Goal: Task Accomplishment & Management: Use online tool/utility

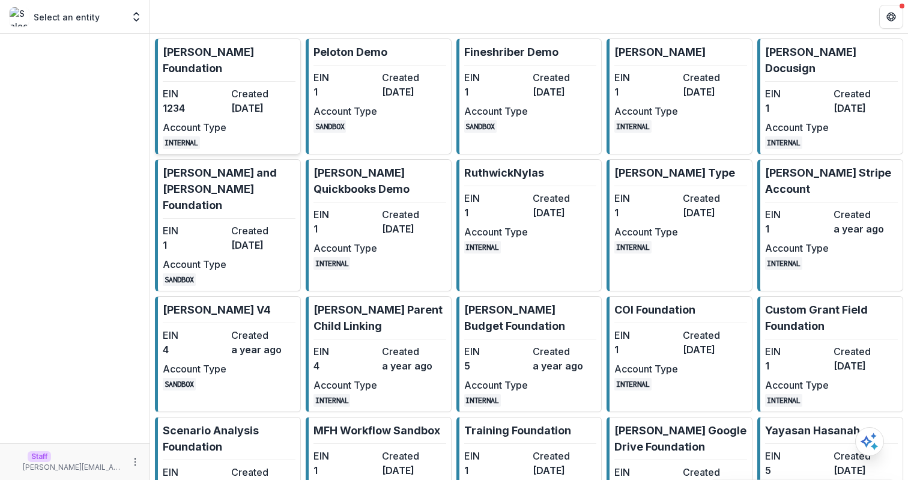
click at [222, 101] on dd "1234" at bounding box center [195, 108] width 64 height 14
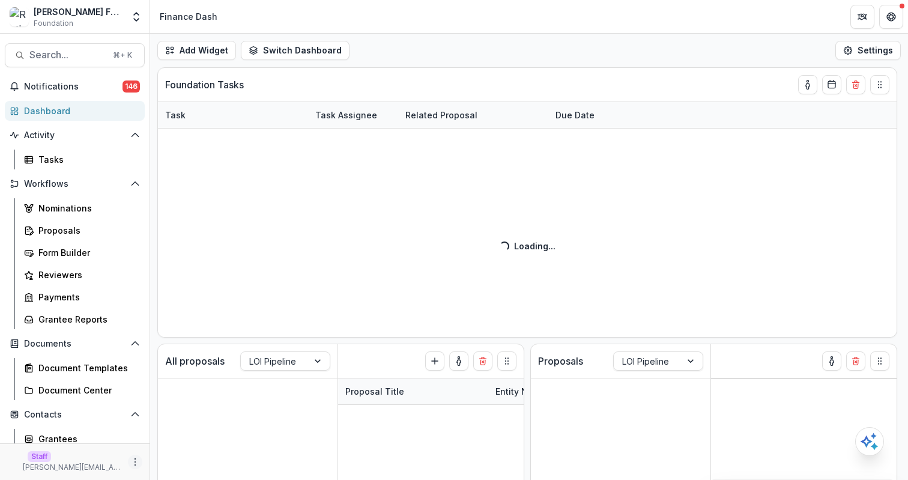
click at [138, 462] on button "More" at bounding box center [135, 462] width 14 height 14
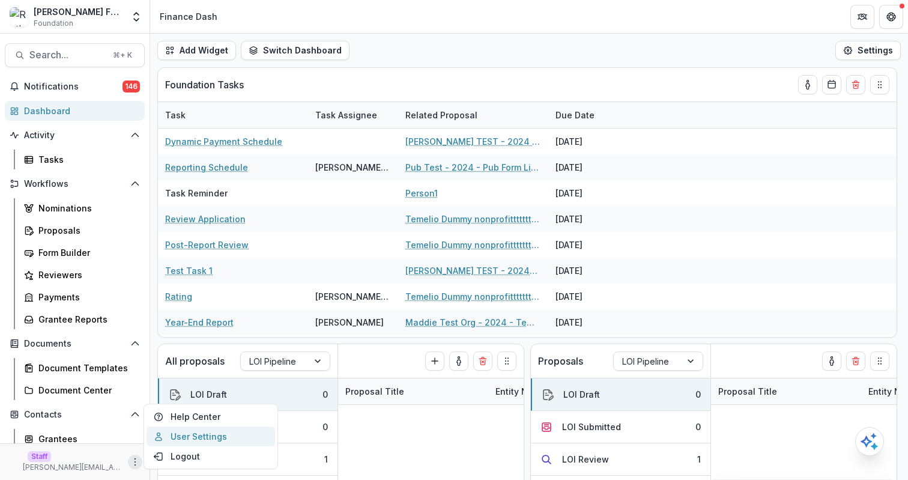
click at [201, 437] on link "User Settings" at bounding box center [211, 436] width 129 height 20
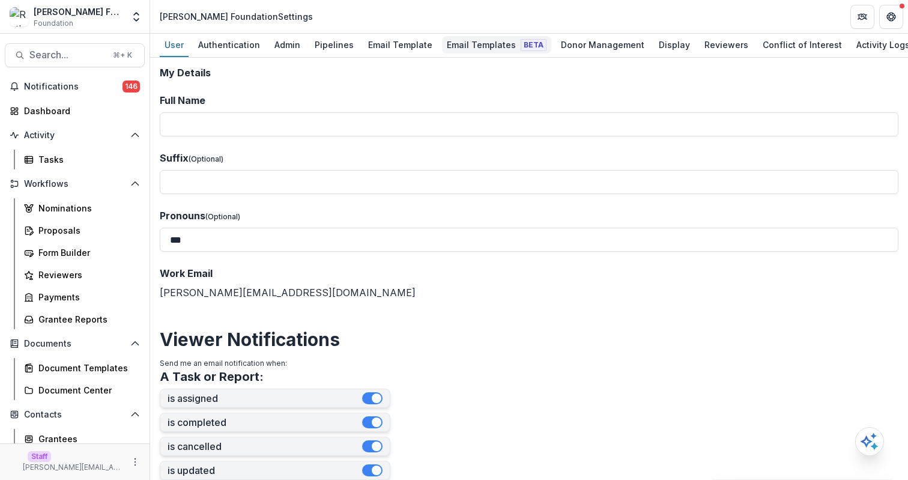
click at [467, 43] on div "Email Templates Beta" at bounding box center [496, 44] width 109 height 17
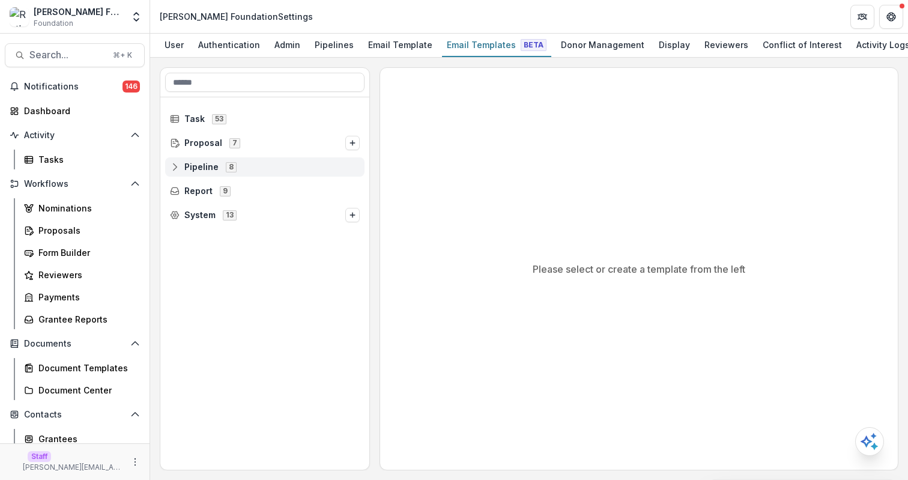
click at [172, 167] on icon at bounding box center [175, 167] width 10 height 10
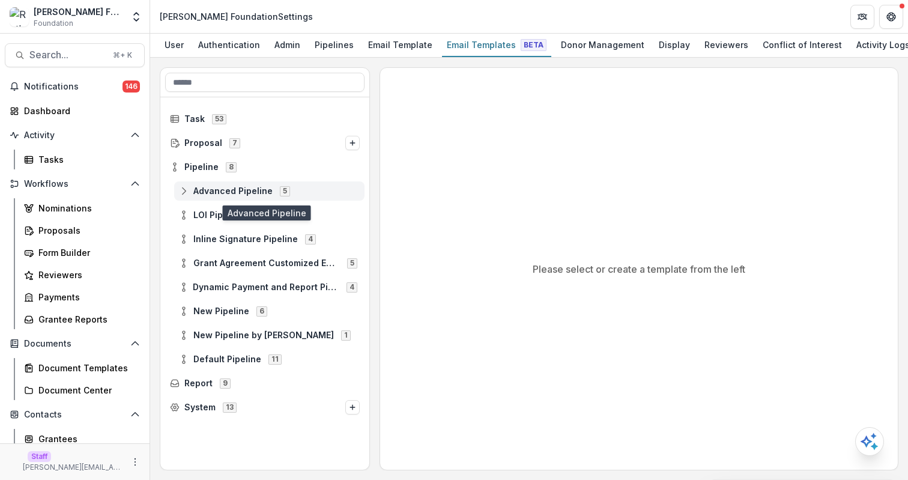
click at [186, 189] on icon at bounding box center [184, 191] width 10 height 10
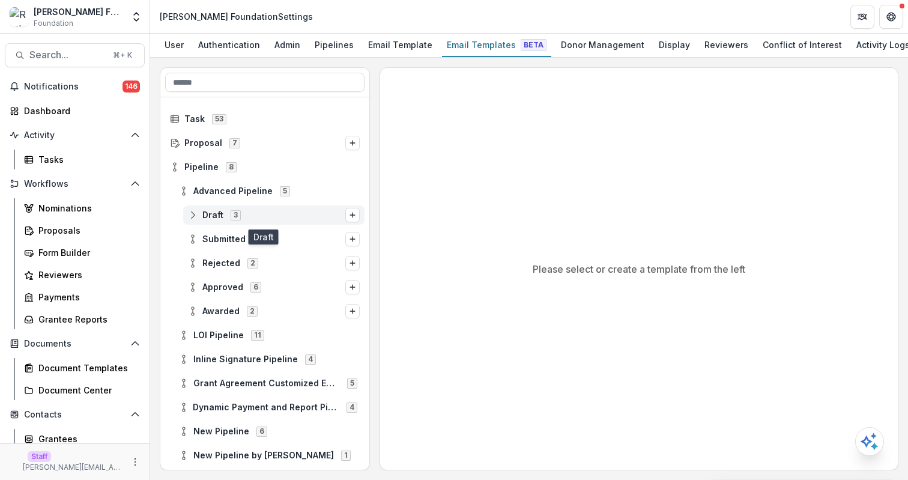
click at [193, 218] on circle at bounding box center [193, 218] width 2 height 2
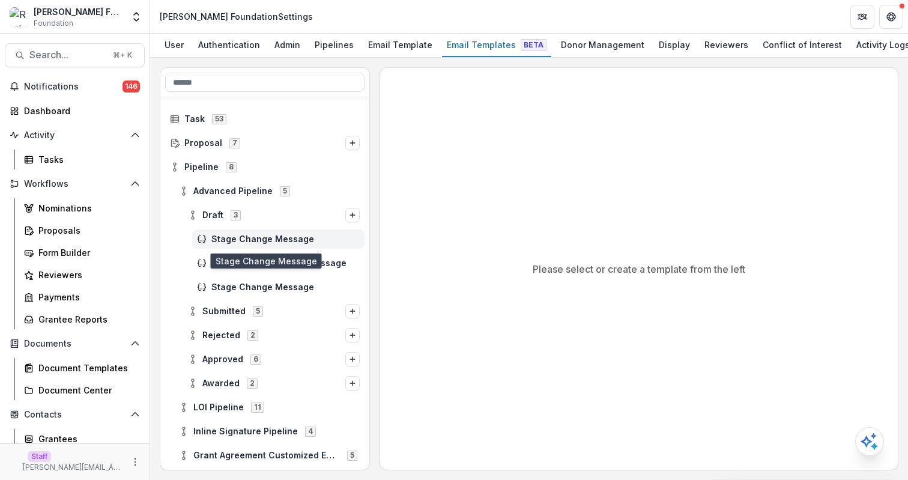
click at [291, 238] on span "Stage Change Message" at bounding box center [285, 239] width 148 height 10
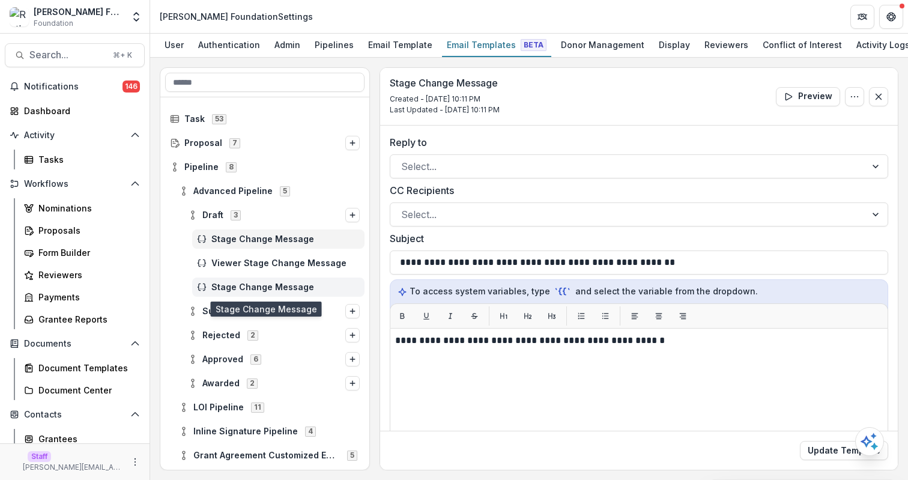
click at [282, 287] on span "Stage Change Message" at bounding box center [285, 287] width 148 height 10
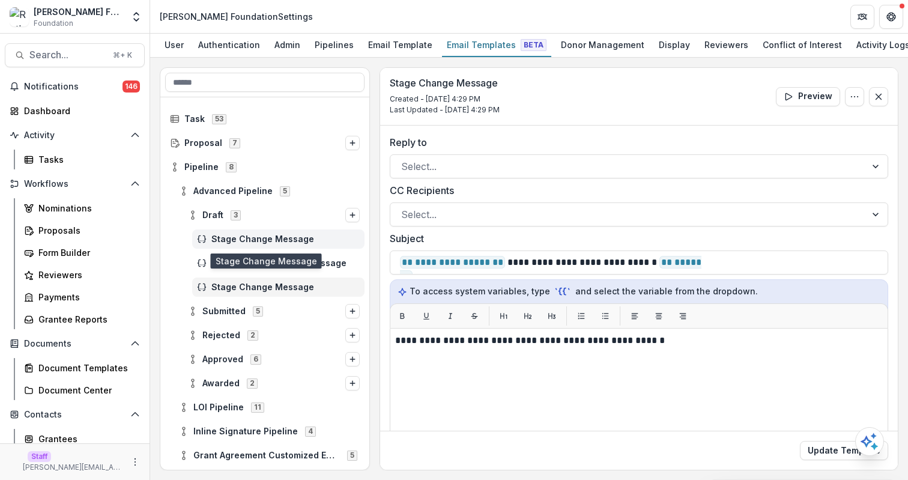
click at [282, 237] on span "Stage Change Message" at bounding box center [285, 239] width 148 height 10
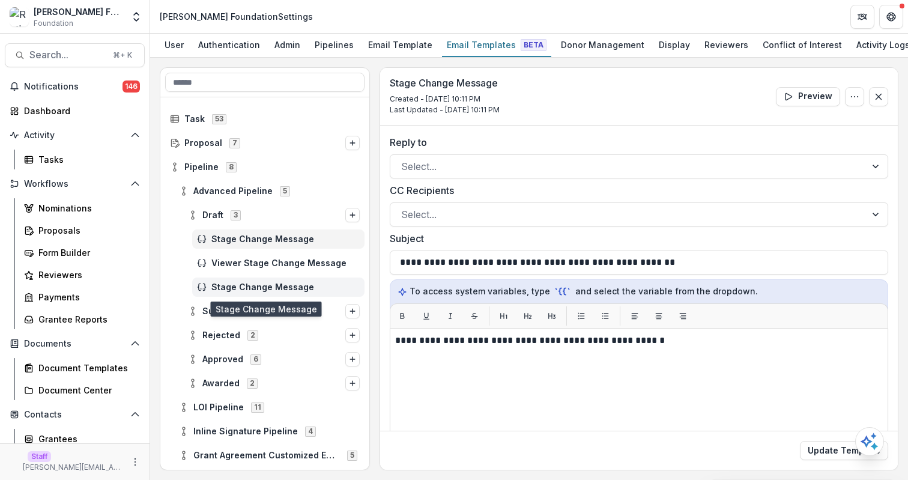
click at [288, 286] on span "Stage Change Message" at bounding box center [285, 287] width 148 height 10
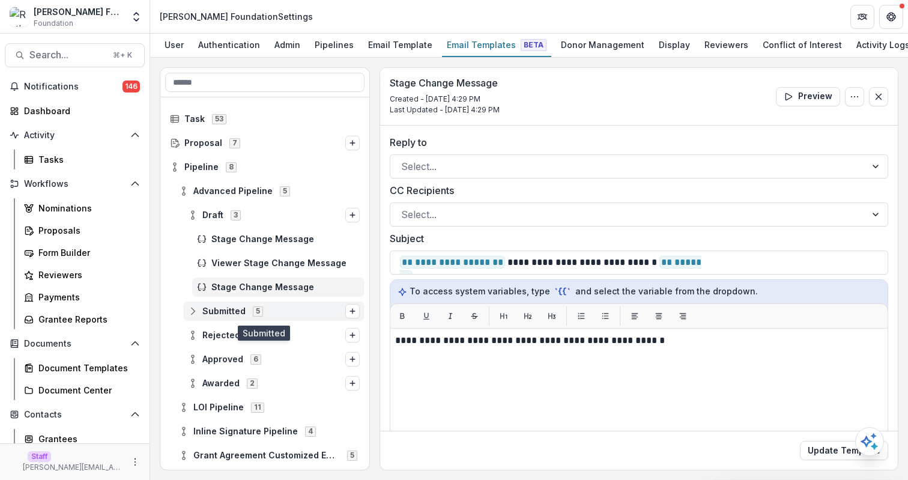
click at [204, 312] on span "Submitted" at bounding box center [223, 311] width 43 height 10
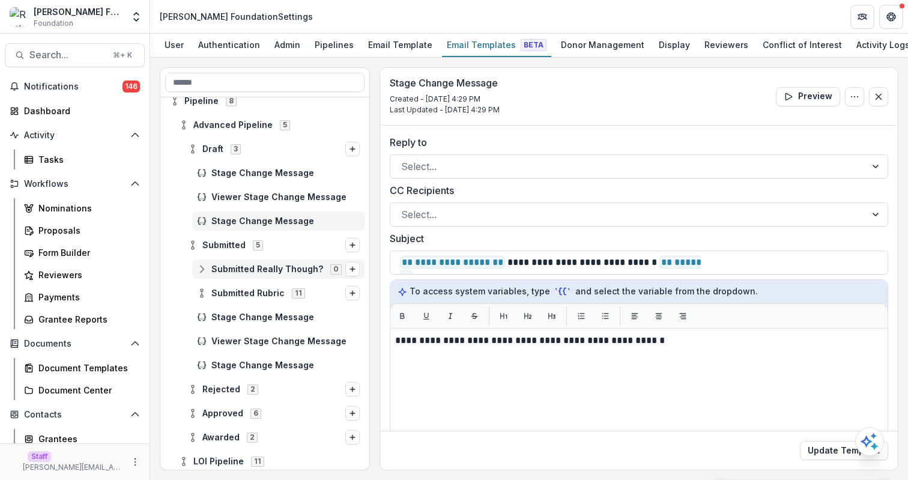
scroll to position [67, 0]
click at [256, 317] on span "Stage Change Message" at bounding box center [285, 316] width 148 height 10
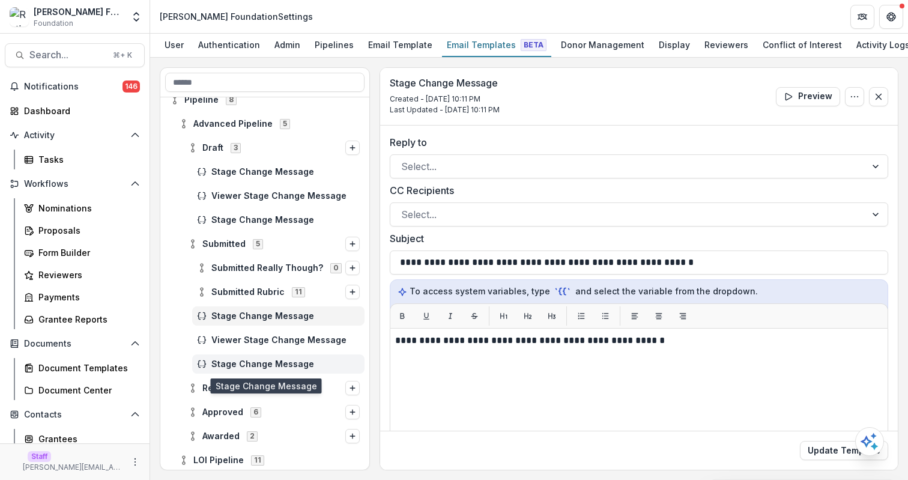
click at [264, 363] on span "Stage Change Message" at bounding box center [285, 364] width 148 height 10
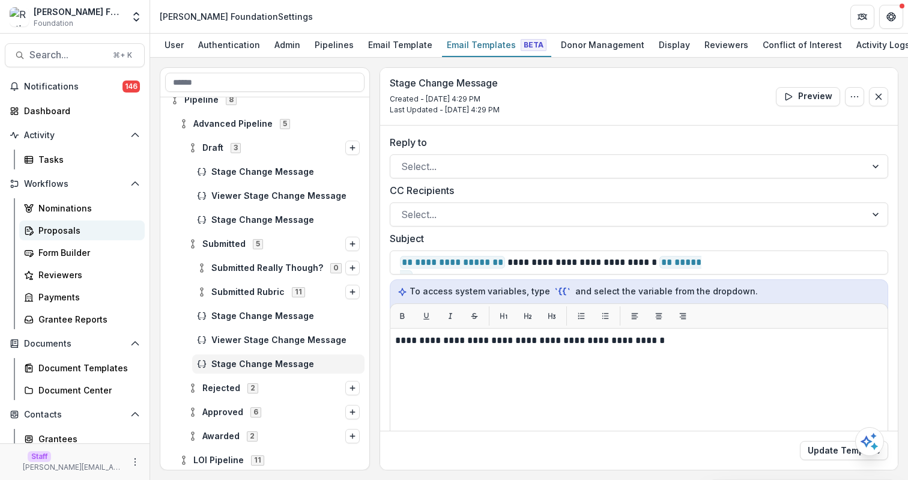
click at [95, 232] on div "Proposals" at bounding box center [86, 230] width 97 height 13
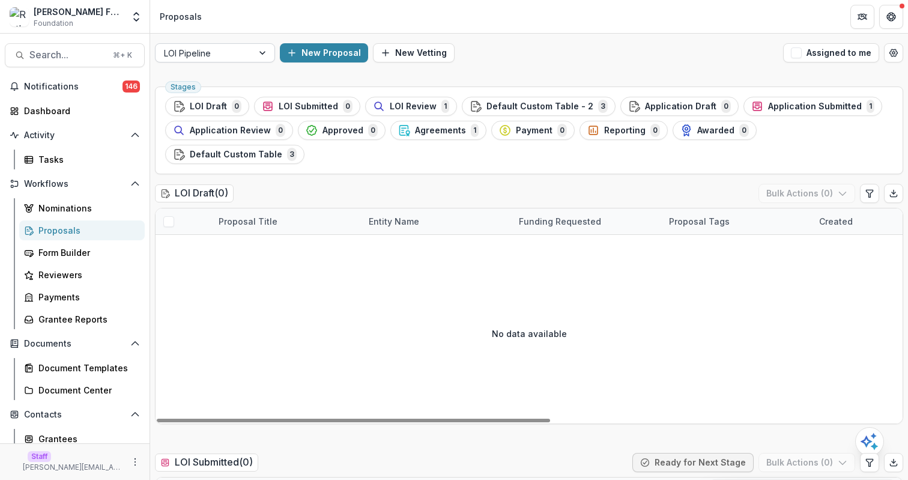
click at [214, 61] on div "LOI Pipeline" at bounding box center [215, 52] width 120 height 19
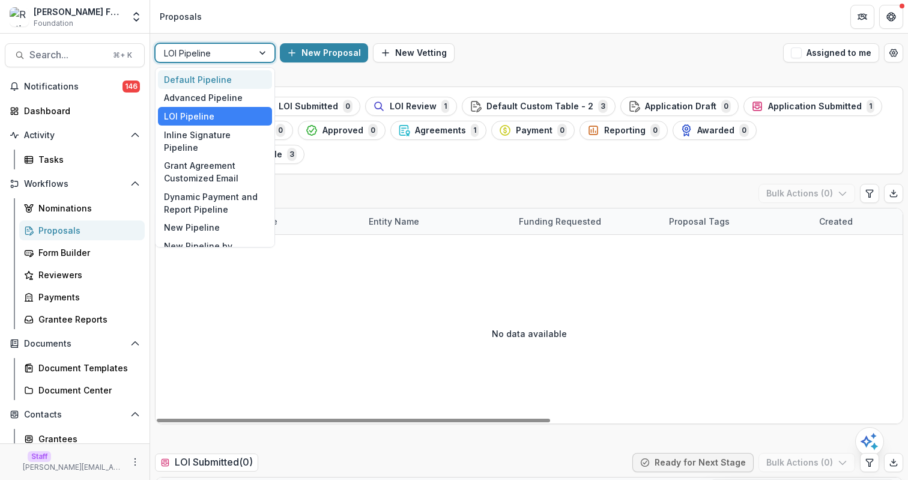
click at [217, 70] on div "Default Pipeline" at bounding box center [215, 79] width 114 height 19
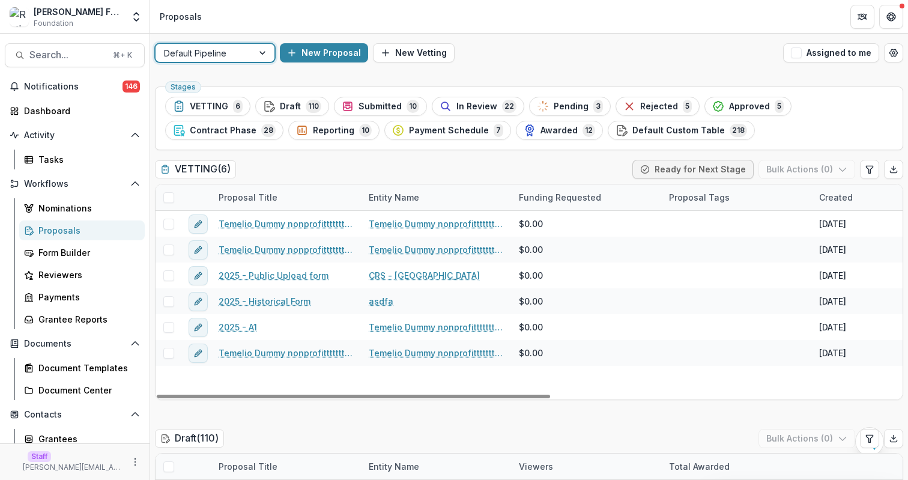
scroll to position [141, 0]
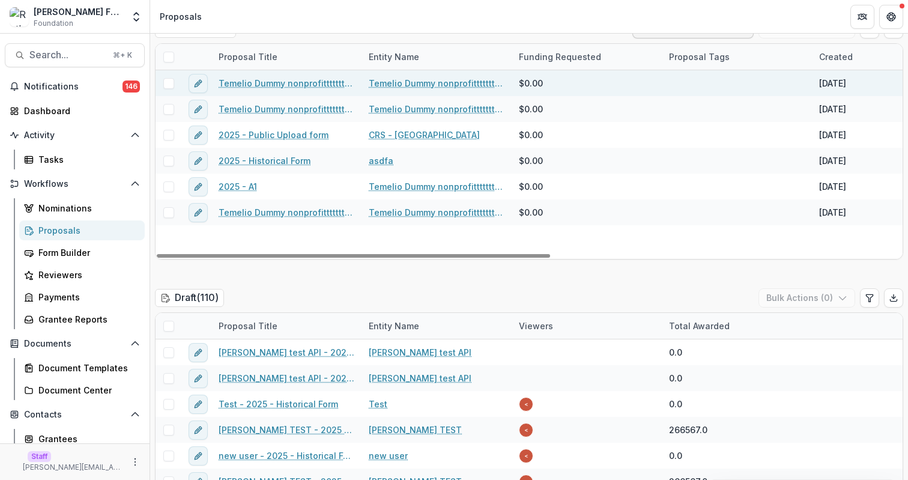
click at [262, 75] on div "Temelio Dummy nonprofittttttttt a4 sda16s5d - 2025 - A1" at bounding box center [286, 83] width 150 height 26
click at [262, 78] on link "Temelio Dummy nonprofittttttttt a4 sda16s5d - 2025 - A1" at bounding box center [287, 83] width 136 height 13
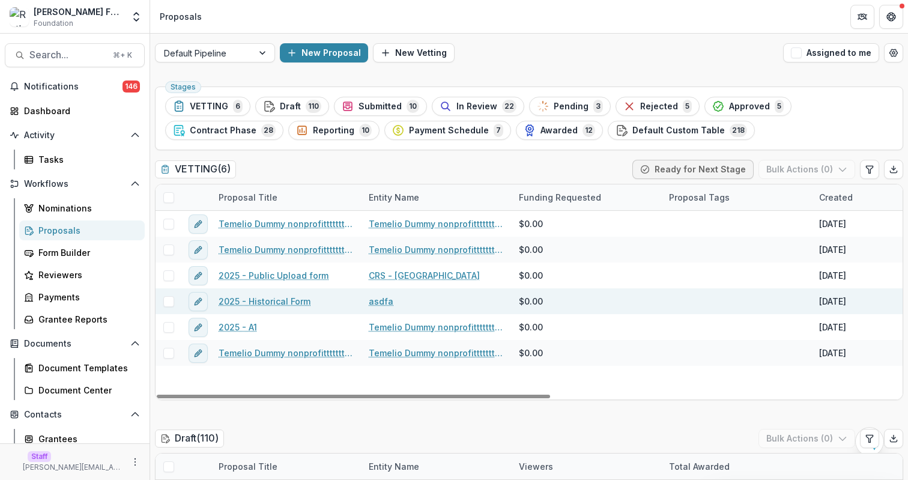
click at [274, 302] on link "2025 - Historical Form" at bounding box center [265, 301] width 92 height 13
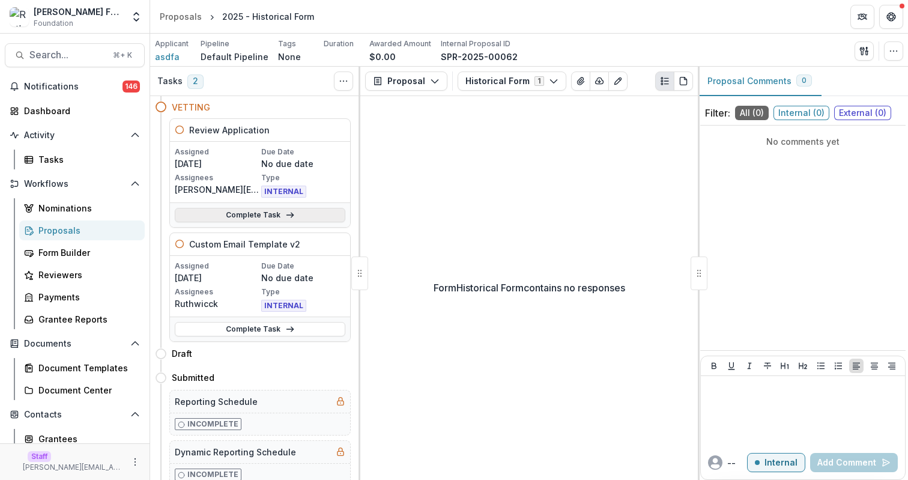
click at [317, 214] on link "Complete Task" at bounding box center [260, 215] width 171 height 14
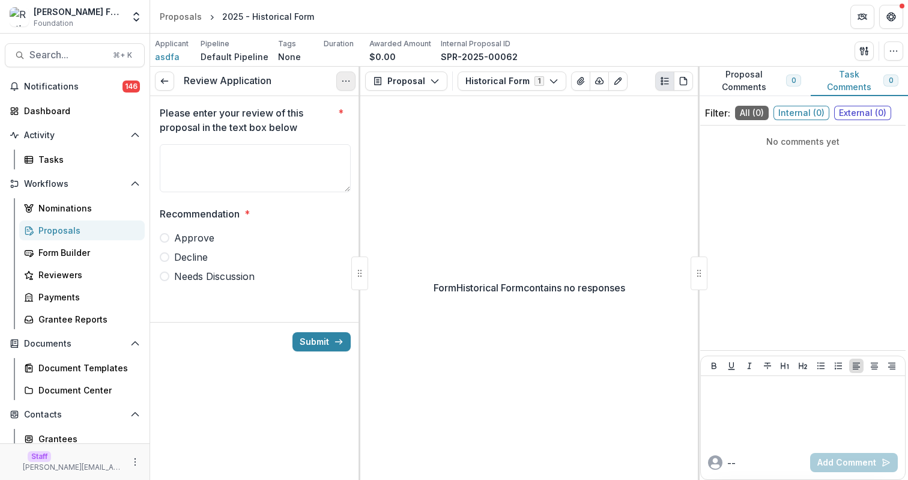
click at [344, 80] on icon "Options" at bounding box center [346, 81] width 10 height 10
click at [320, 127] on button "Cancel Task" at bounding box center [288, 134] width 129 height 20
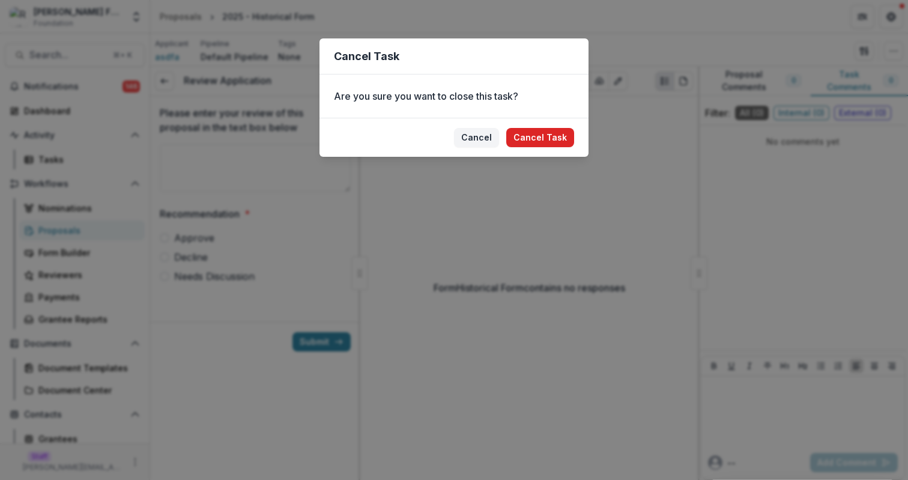
click at [547, 132] on button "Cancel Task" at bounding box center [540, 137] width 68 height 19
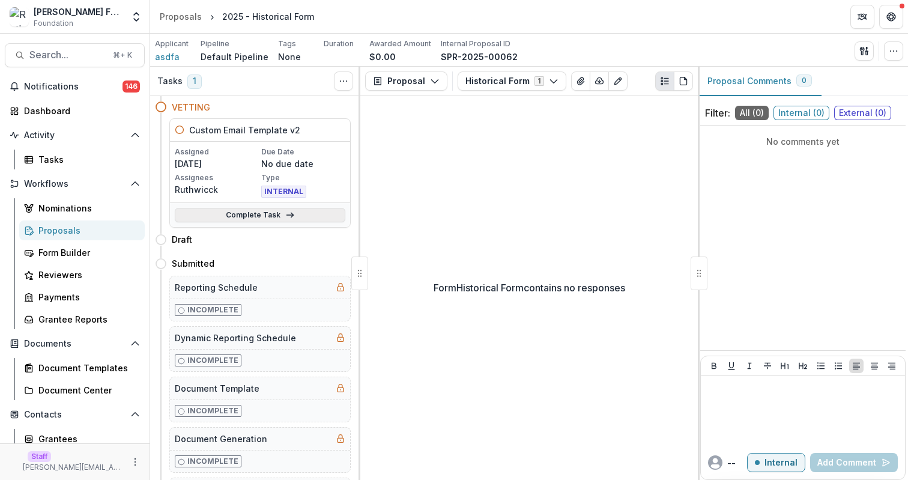
click at [326, 212] on link "Complete Task" at bounding box center [260, 215] width 171 height 14
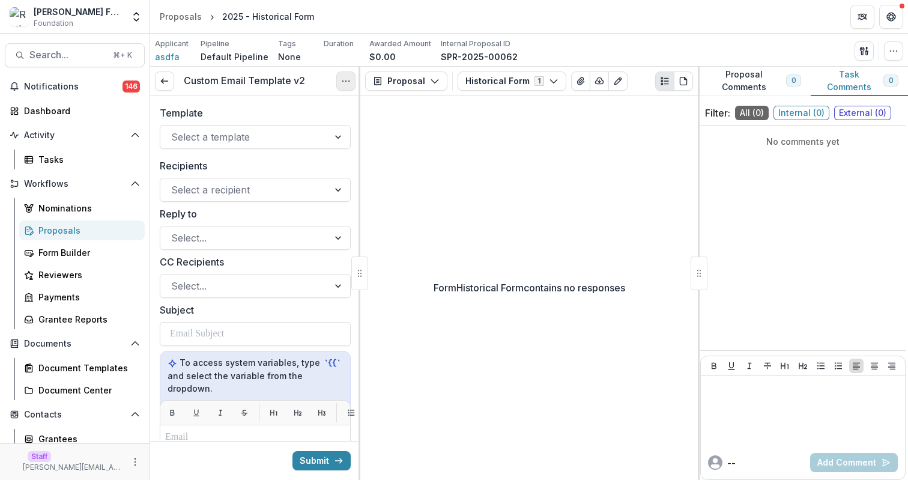
click at [343, 85] on icon "Options" at bounding box center [346, 81] width 10 height 10
click at [325, 131] on button "Cancel Task" at bounding box center [288, 134] width 129 height 20
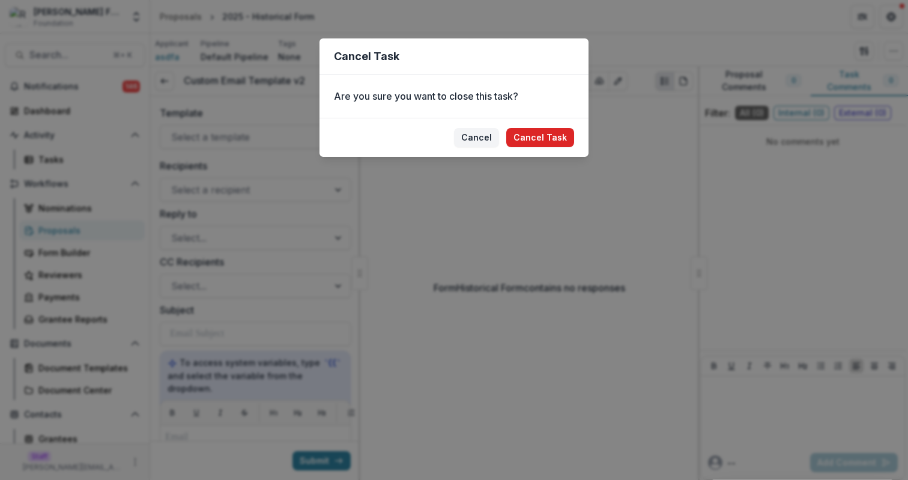
click at [548, 137] on button "Cancel Task" at bounding box center [540, 137] width 68 height 19
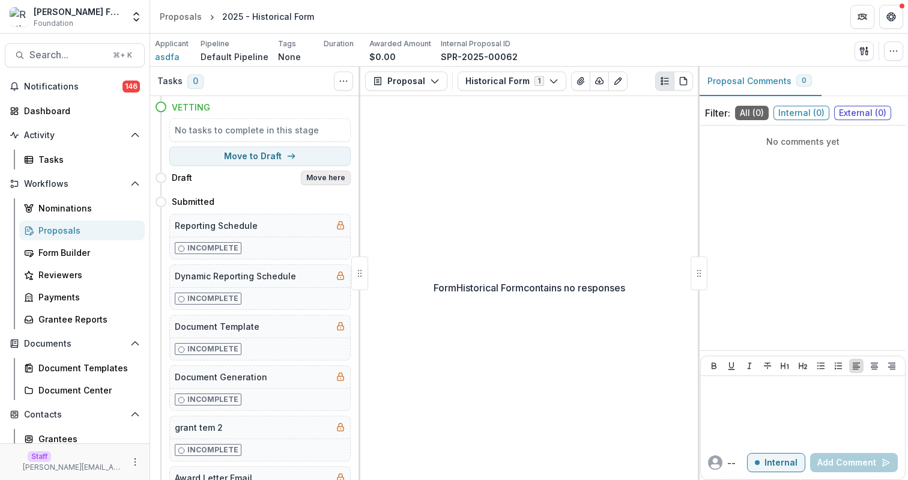
click at [327, 178] on button "Move here" at bounding box center [326, 178] width 50 height 14
select select "*****"
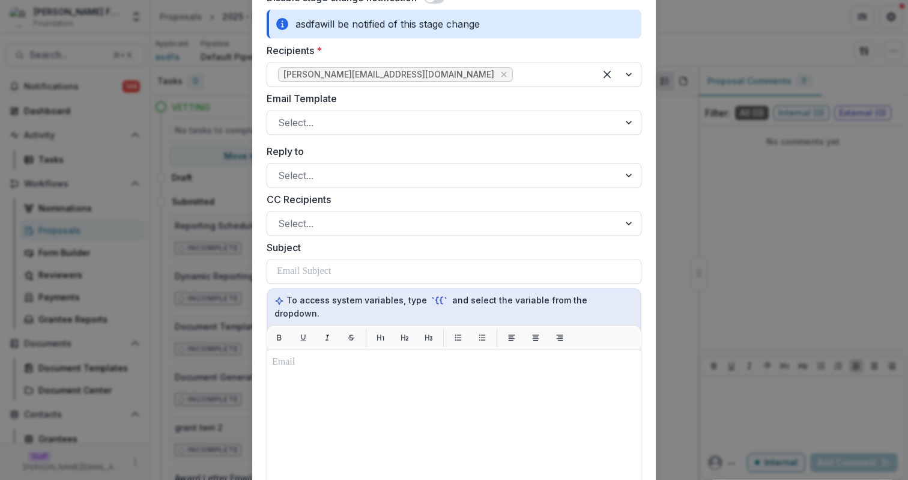
scroll to position [165, 0]
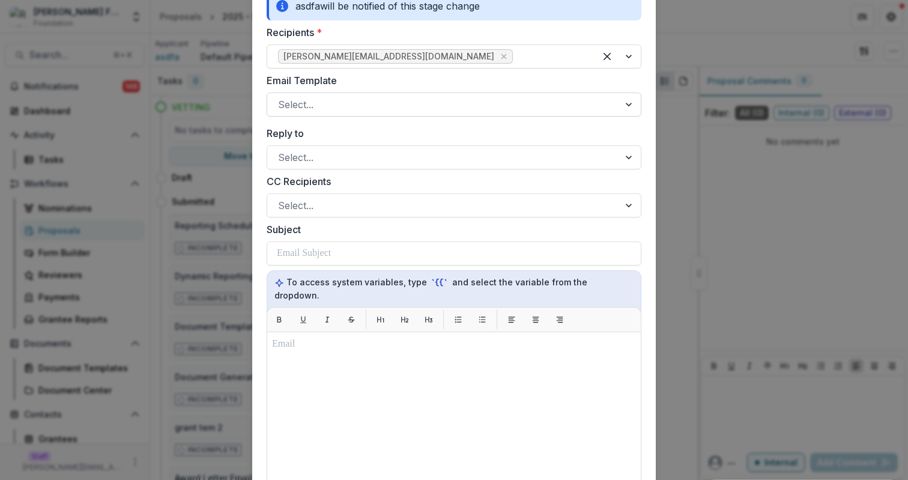
click at [383, 104] on div at bounding box center [443, 104] width 330 height 17
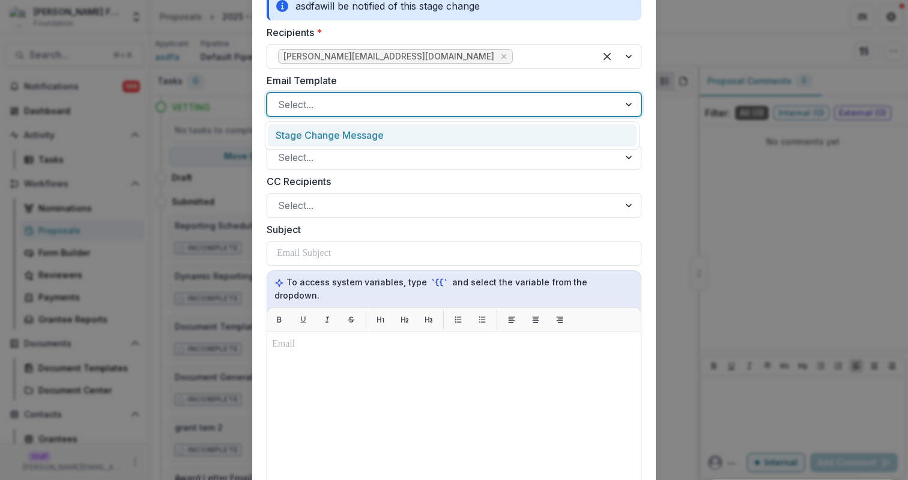
click at [352, 109] on div at bounding box center [443, 104] width 330 height 17
click at [356, 137] on div "Stage Change Message" at bounding box center [452, 135] width 369 height 22
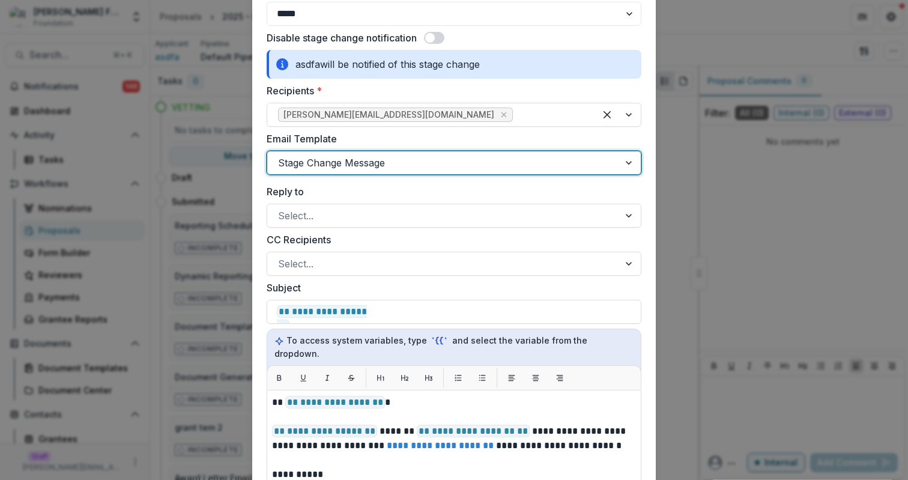
scroll to position [88, 0]
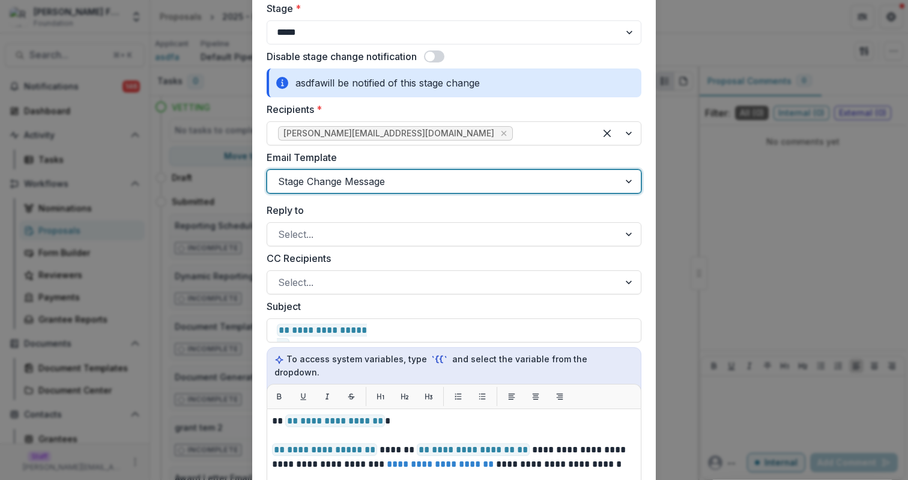
click at [540, 160] on label "Email Template" at bounding box center [451, 157] width 368 height 14
click at [281, 174] on input "Email Template" at bounding box center [279, 181] width 3 height 14
click at [228, 176] on div "**********" at bounding box center [454, 240] width 908 height 480
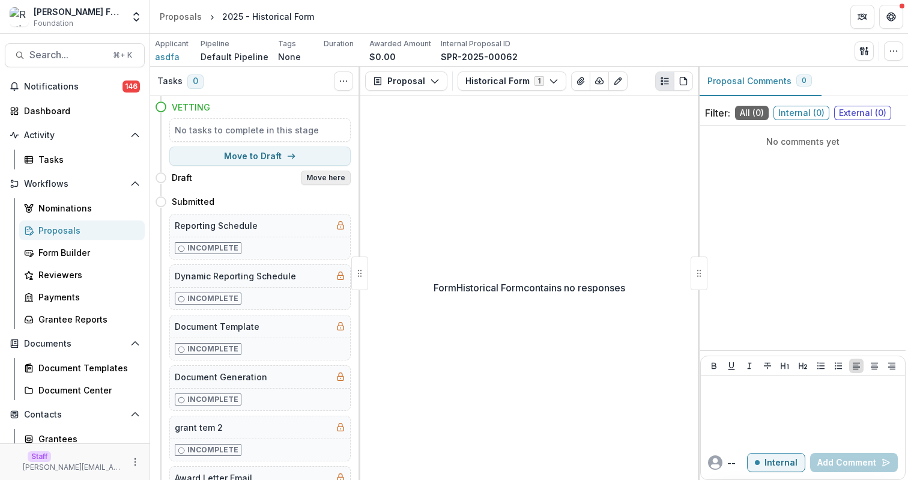
click at [315, 178] on button "Move here" at bounding box center [326, 178] width 50 height 14
select select "*****"
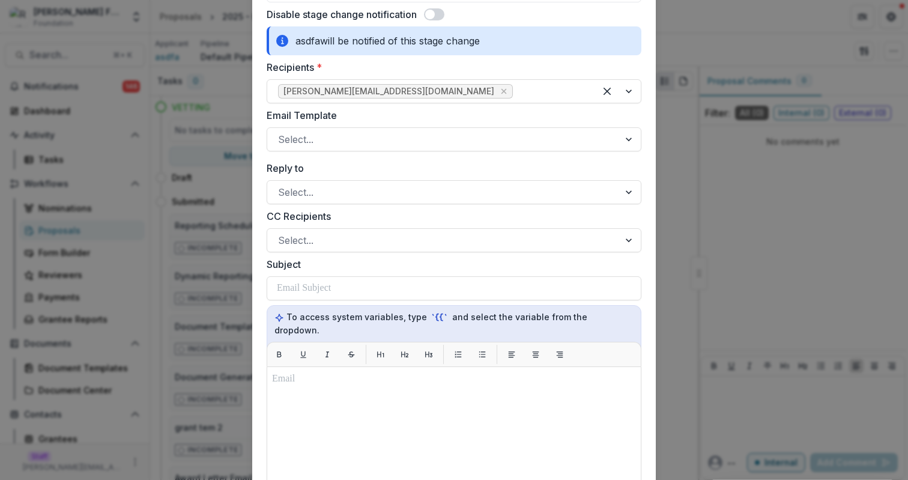
scroll to position [147, 0]
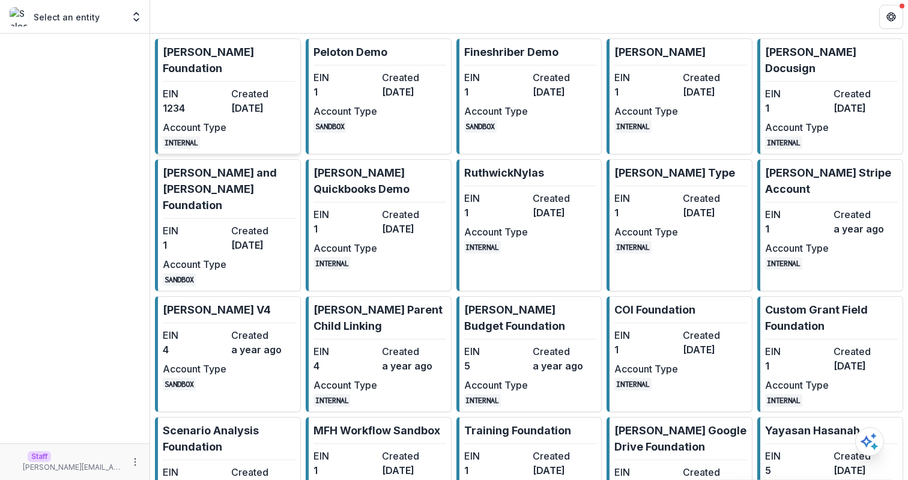
click at [241, 68] on link "[PERSON_NAME] Foundation EIN 1234 Created [DATE] Account Type INTERNAL" at bounding box center [228, 96] width 146 height 116
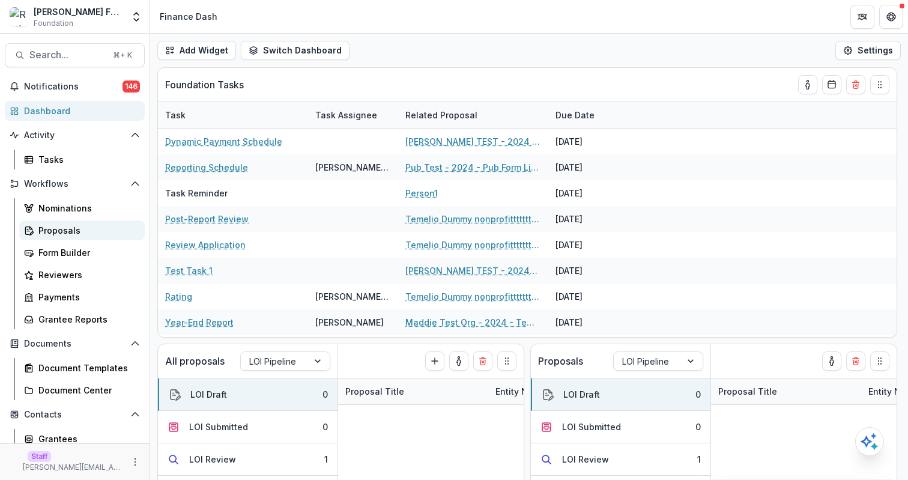
click at [68, 225] on div "Proposals" at bounding box center [86, 230] width 97 height 13
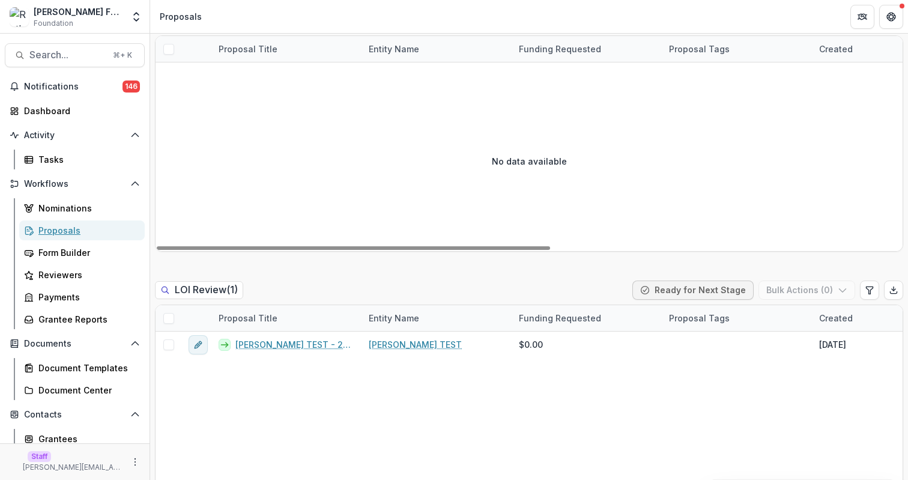
scroll to position [442, 0]
click at [168, 312] on span at bounding box center [168, 317] width 11 height 11
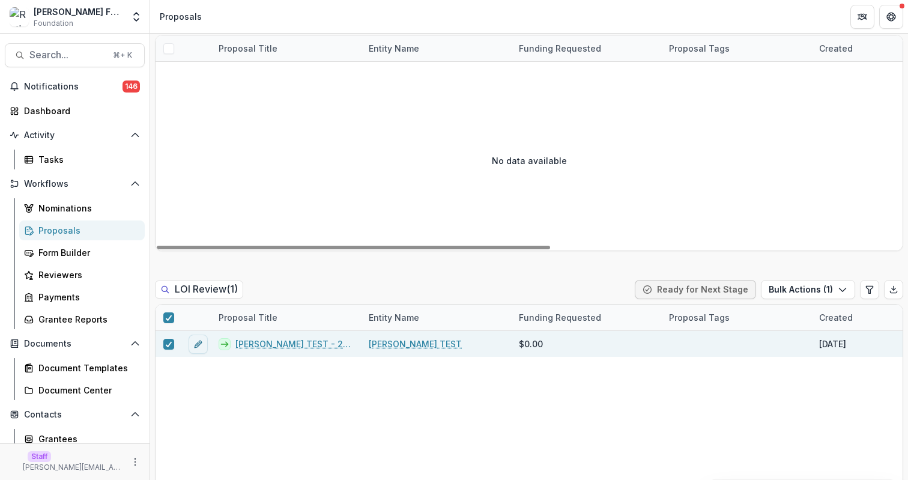
click at [793, 280] on div "LOI Review ( 1 ) Ready for Next Stage Bulk Actions ( 1 )" at bounding box center [529, 292] width 748 height 24
click at [794, 280] on button "Bulk Actions ( 1 )" at bounding box center [808, 289] width 94 height 19
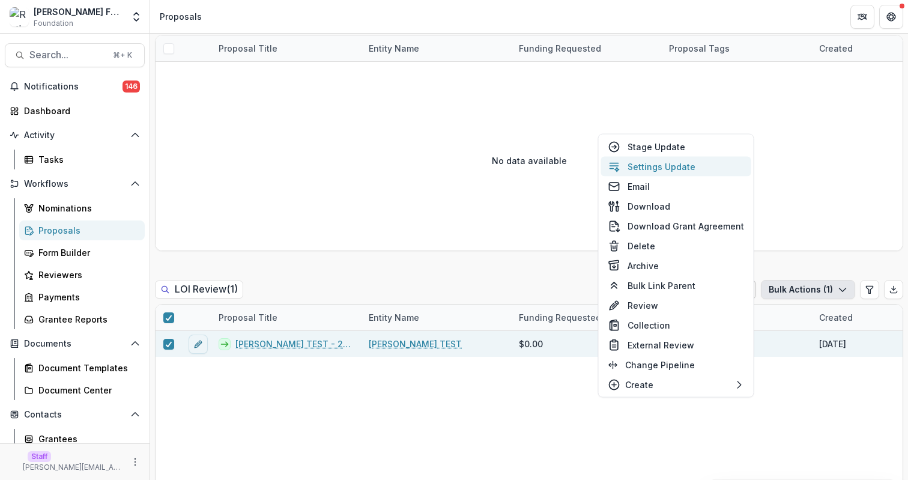
click at [685, 165] on button "Settings Update" at bounding box center [676, 167] width 150 height 20
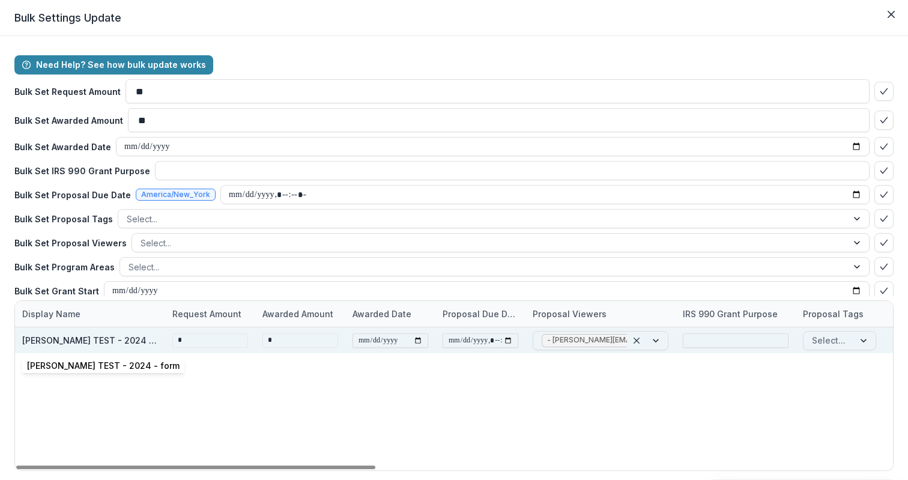
click at [49, 341] on div "[PERSON_NAME] TEST - 2024 - form" at bounding box center [90, 340] width 136 height 13
click at [115, 339] on div "[PERSON_NAME] TEST - 2024 - form" at bounding box center [90, 340] width 136 height 13
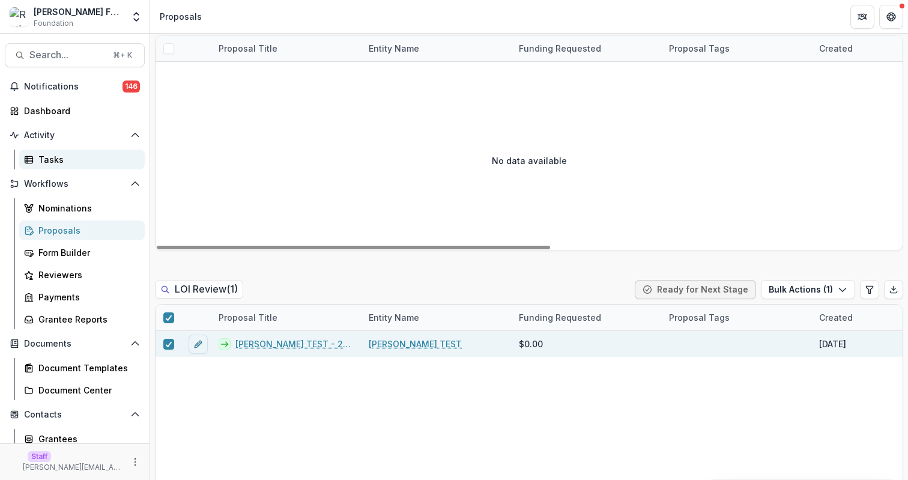
click at [79, 156] on div "Tasks" at bounding box center [86, 159] width 97 height 13
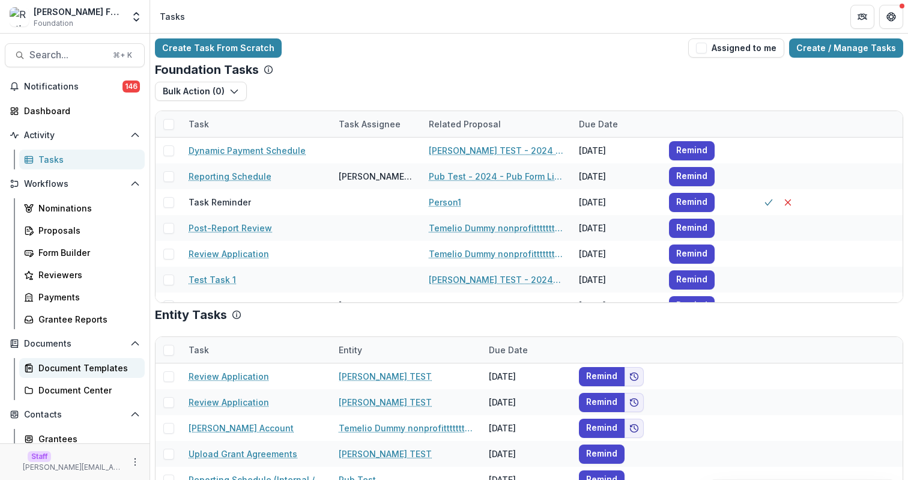
click at [67, 375] on link "Document Templates" at bounding box center [82, 368] width 126 height 20
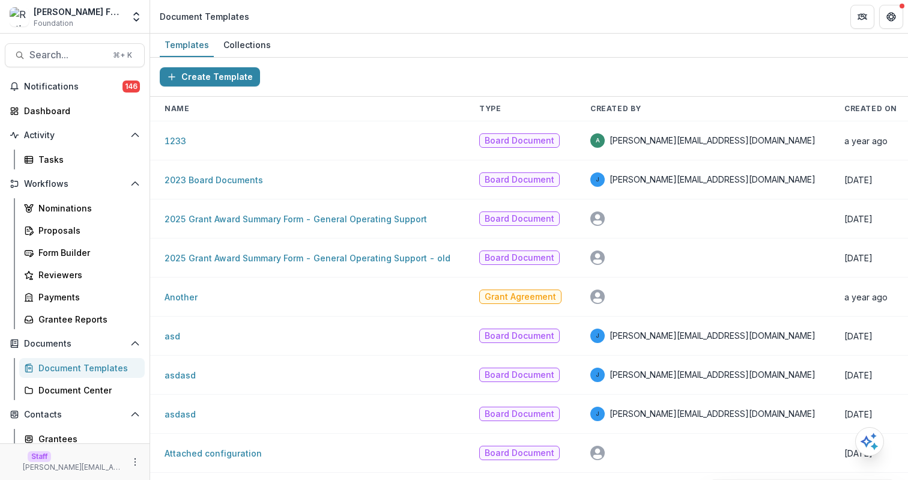
click at [329, 73] on div "Create Template" at bounding box center [529, 77] width 758 height 39
click at [256, 38] on div "Collections" at bounding box center [247, 44] width 57 height 17
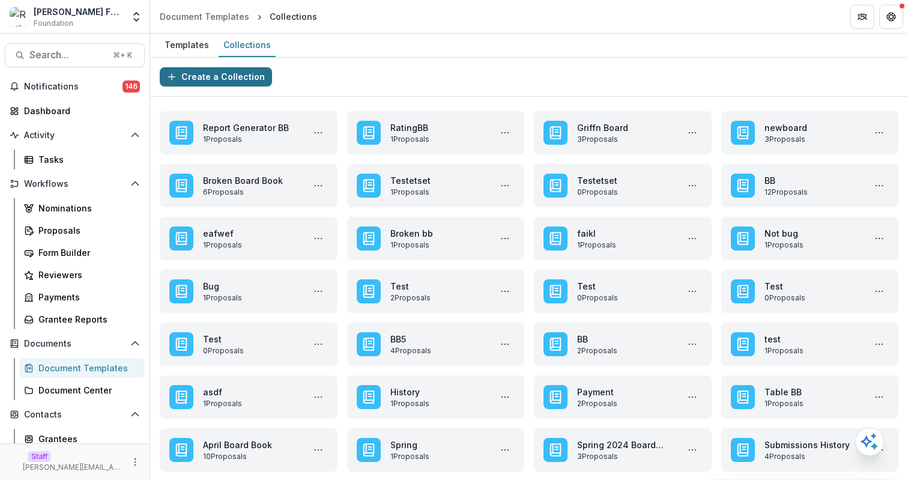
click at [242, 77] on button "Create a Collection" at bounding box center [216, 76] width 112 height 19
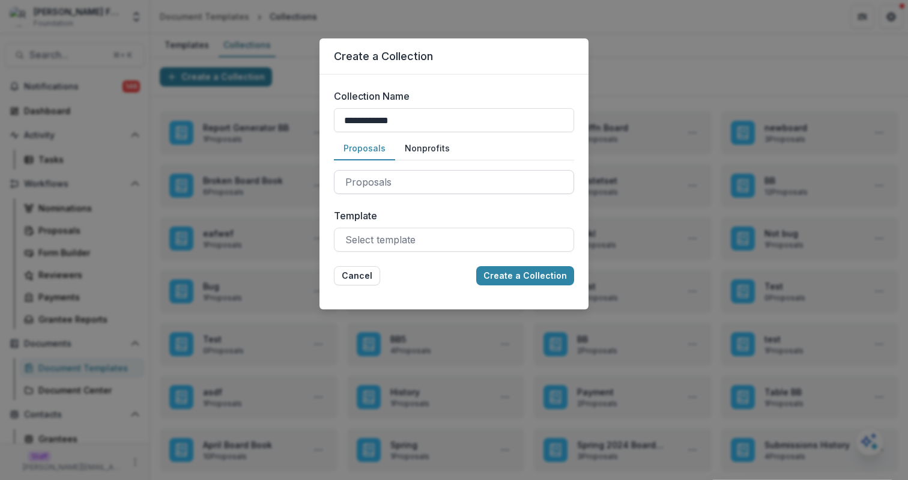
type input "**********"
click at [449, 178] on div at bounding box center [453, 182] width 217 height 17
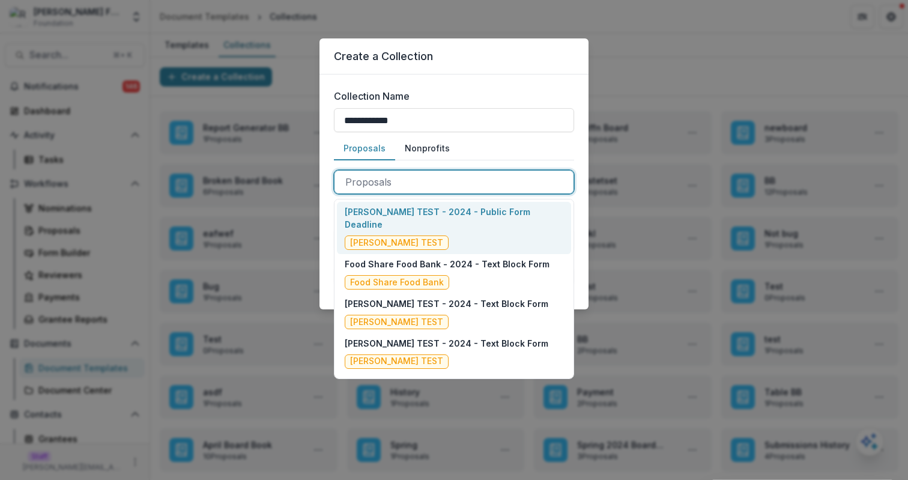
click at [455, 216] on p "[PERSON_NAME] TEST - 2024 - Public Form Deadline" at bounding box center [454, 217] width 219 height 25
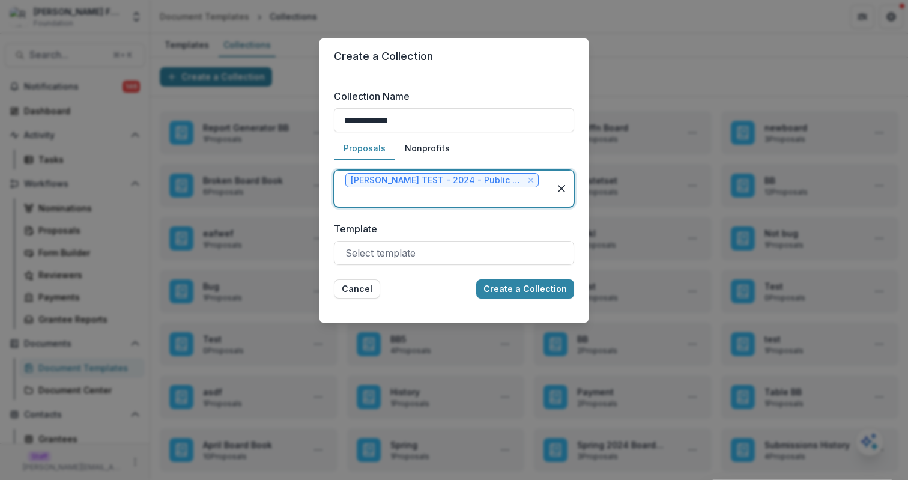
click at [468, 201] on div at bounding box center [441, 197] width 193 height 17
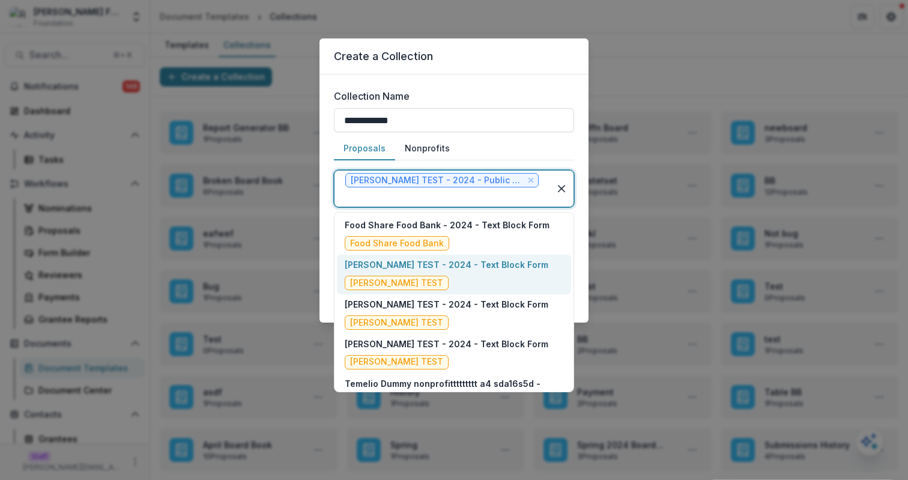
click at [476, 289] on div "[PERSON_NAME] TEST - 2024 - Text Block Form [PERSON_NAME] TEST" at bounding box center [447, 274] width 204 height 32
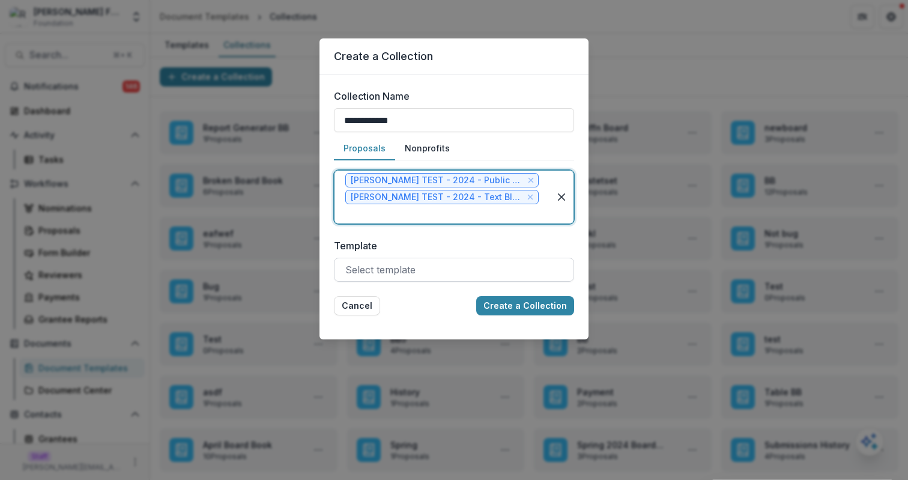
click at [459, 261] on div at bounding box center [453, 269] width 217 height 17
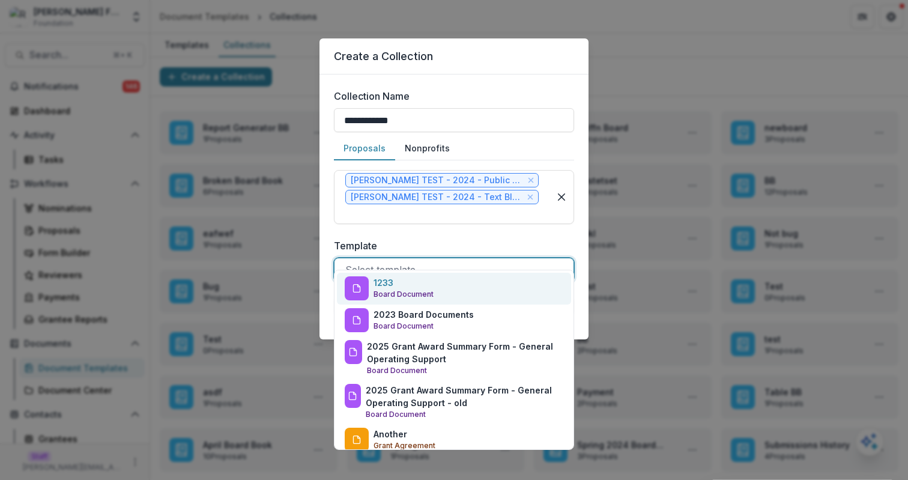
click at [467, 297] on div "1233 Board Document" at bounding box center [454, 289] width 234 height 32
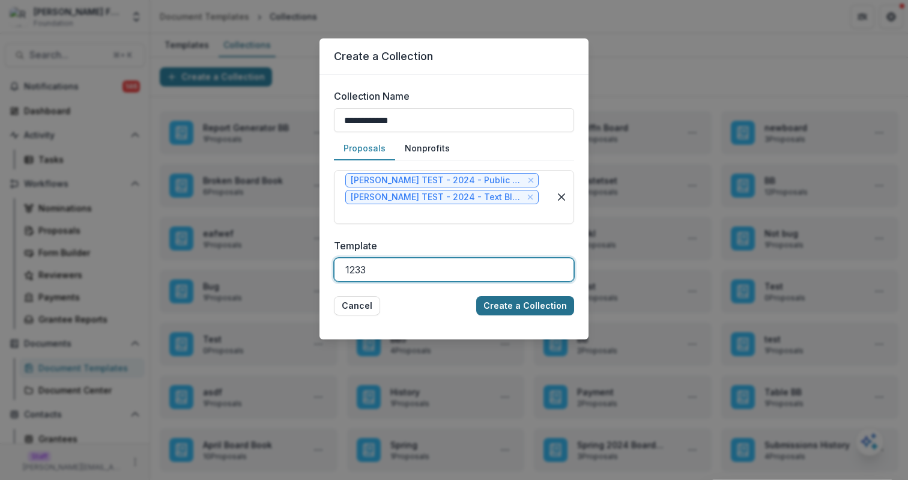
click at [538, 296] on button "Create a Collection" at bounding box center [525, 305] width 98 height 19
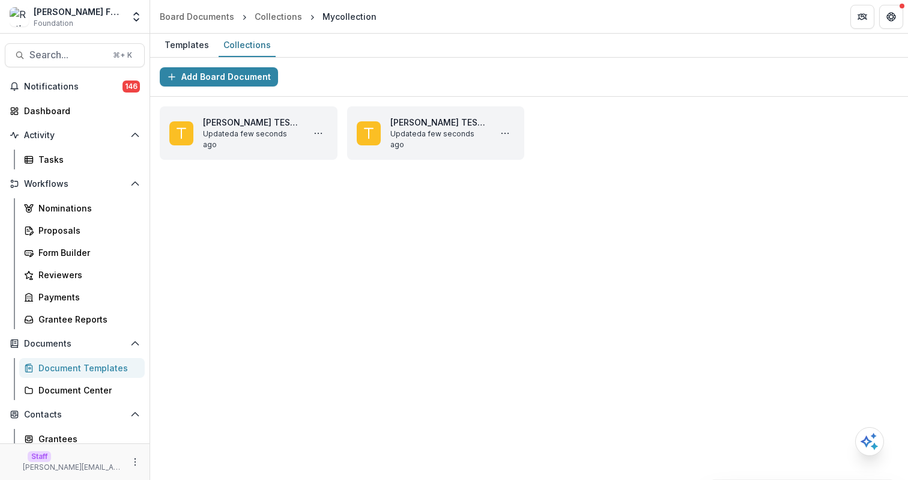
click at [485, 279] on div "Add Board Document [PERSON_NAME] TEST - 2024 - Public Form Deadline Updated a f…" at bounding box center [529, 269] width 758 height 422
click at [265, 14] on div "Collections" at bounding box center [278, 16] width 47 height 13
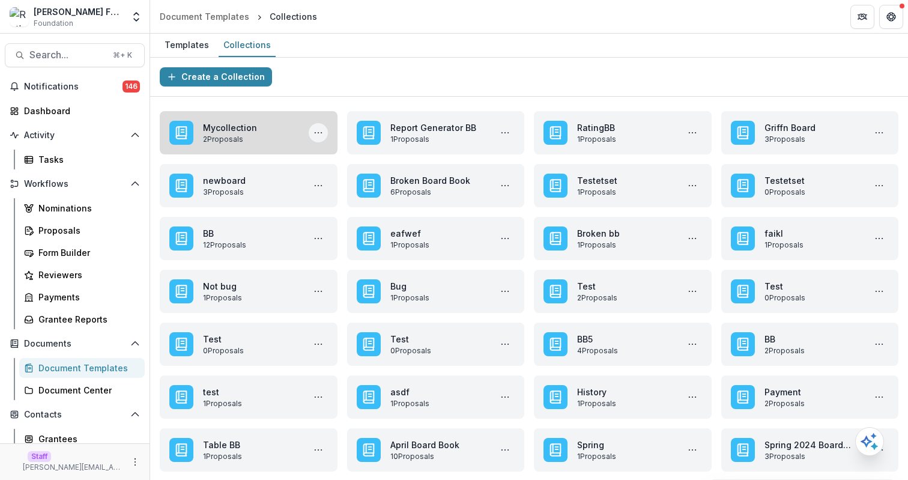
click at [318, 133] on icon "More Mycollection Actions" at bounding box center [319, 133] width 10 height 10
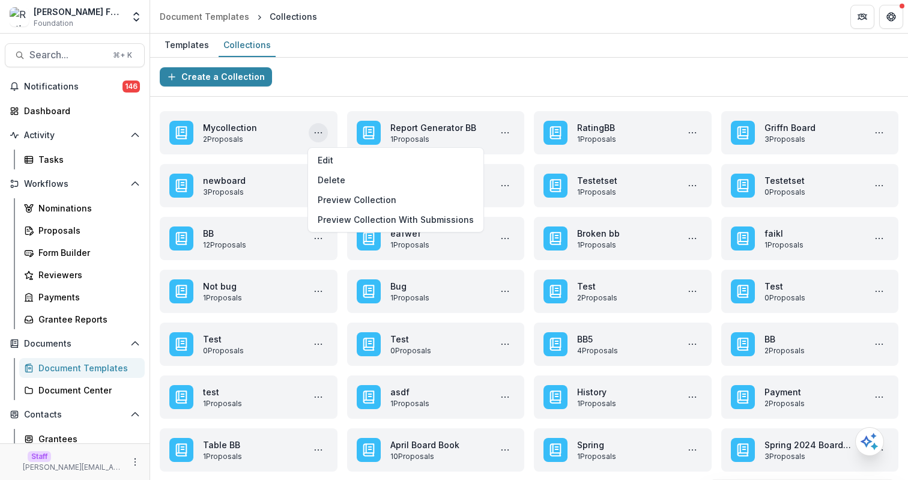
click at [347, 81] on div "Create a Collection" at bounding box center [529, 77] width 758 height 39
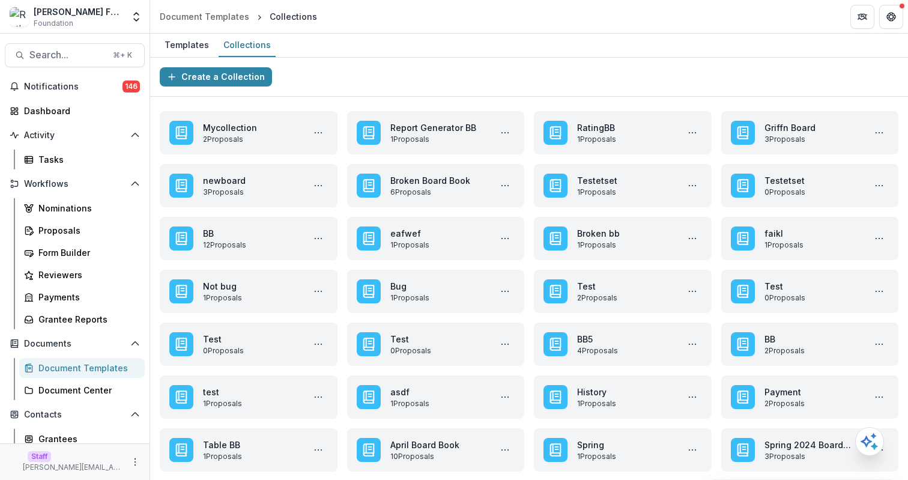
click at [70, 365] on div "Document Templates" at bounding box center [86, 368] width 97 height 13
